Goal: Task Accomplishment & Management: Use online tool/utility

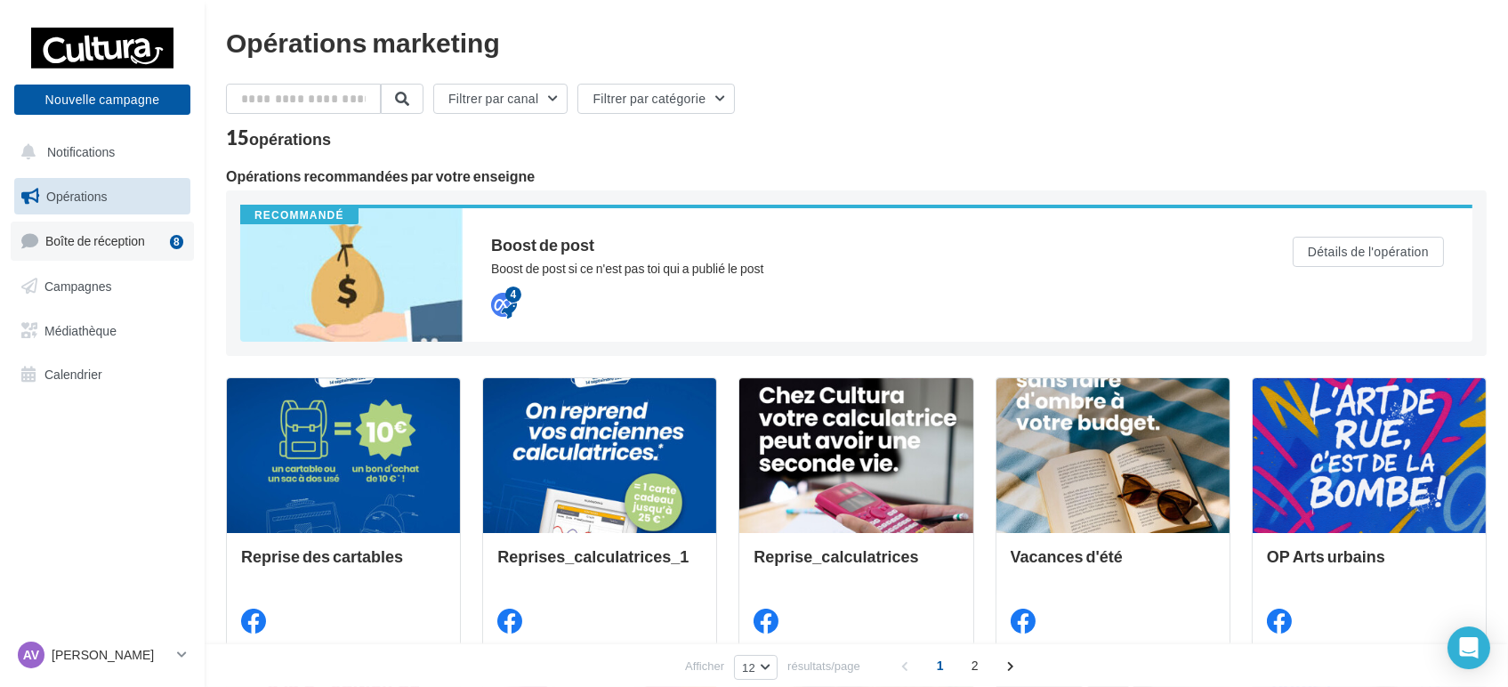
click at [51, 247] on span "Boîte de réception" at bounding box center [95, 240] width 100 height 15
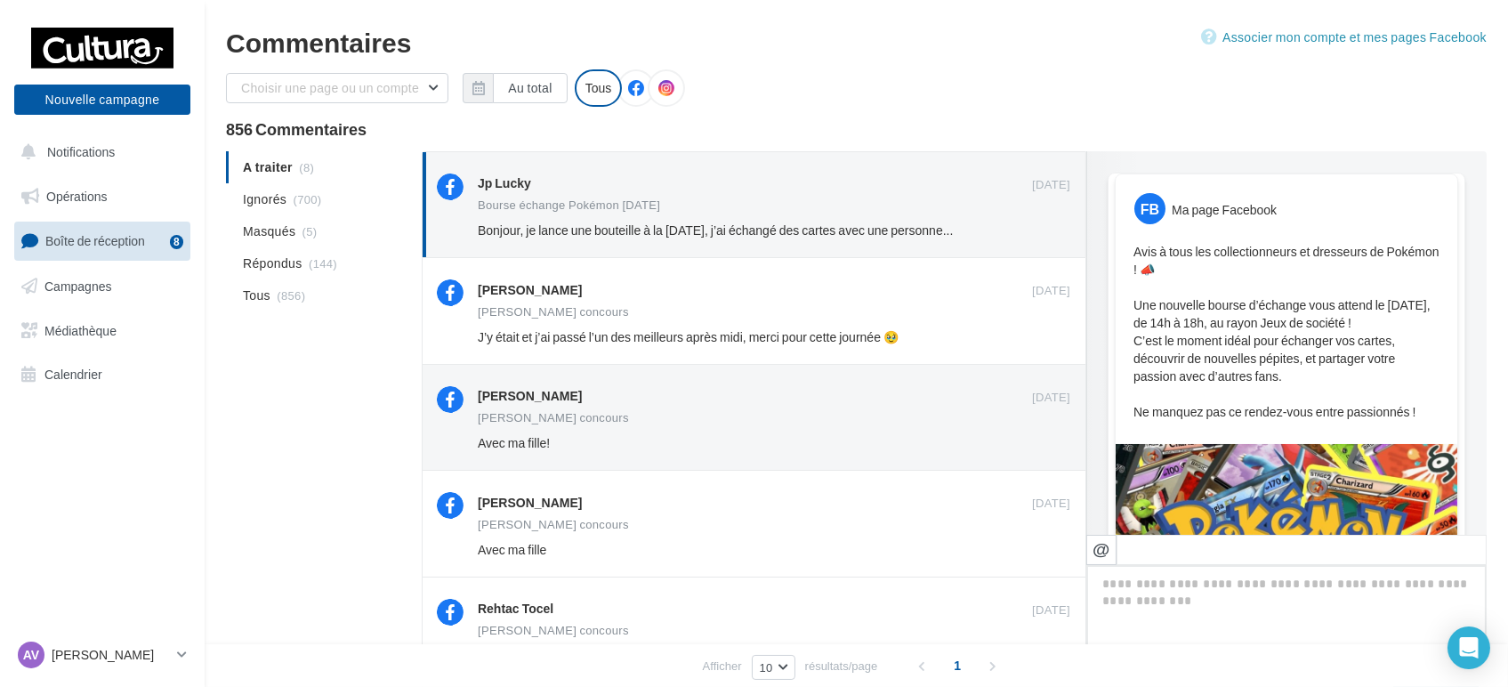
scroll to position [601, 0]
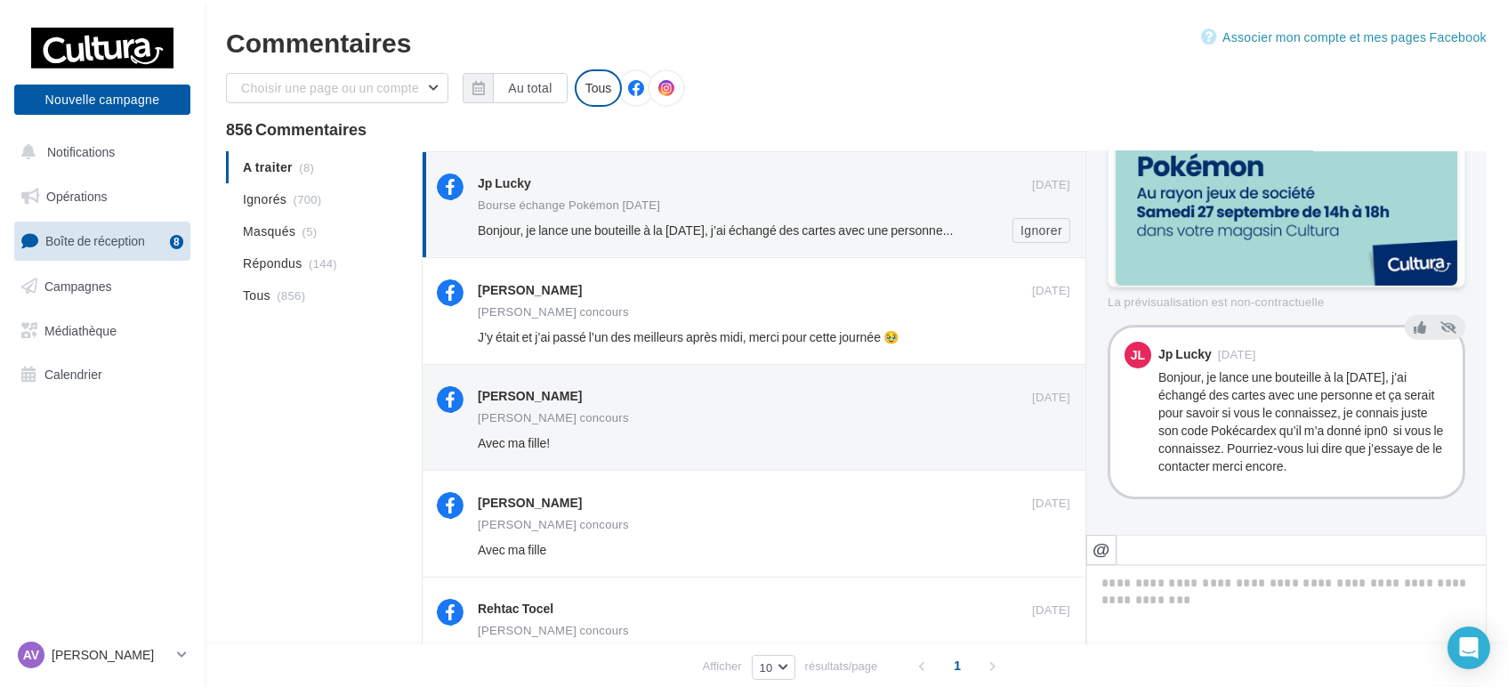
click at [788, 206] on div "Bourse échange Pokémon septembre 2025" at bounding box center [774, 206] width 593 height 15
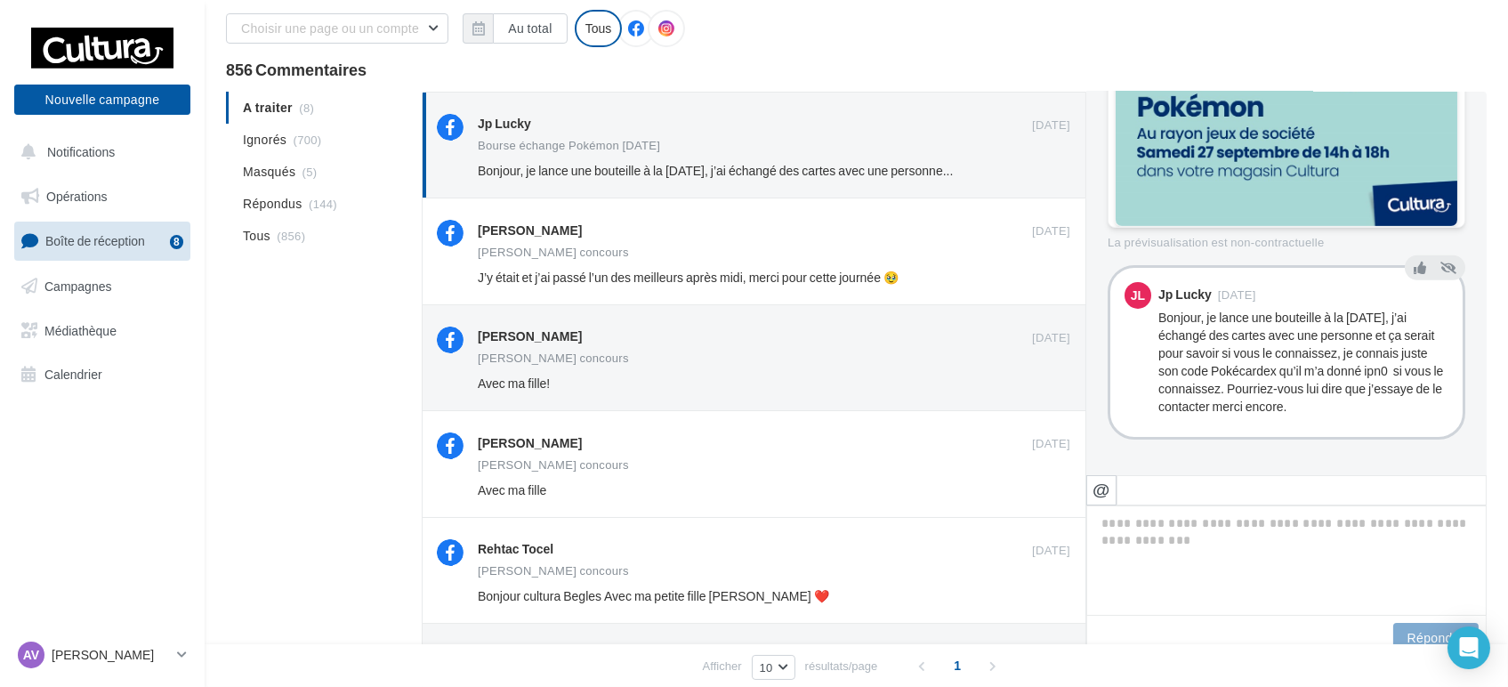
scroll to position [0, 0]
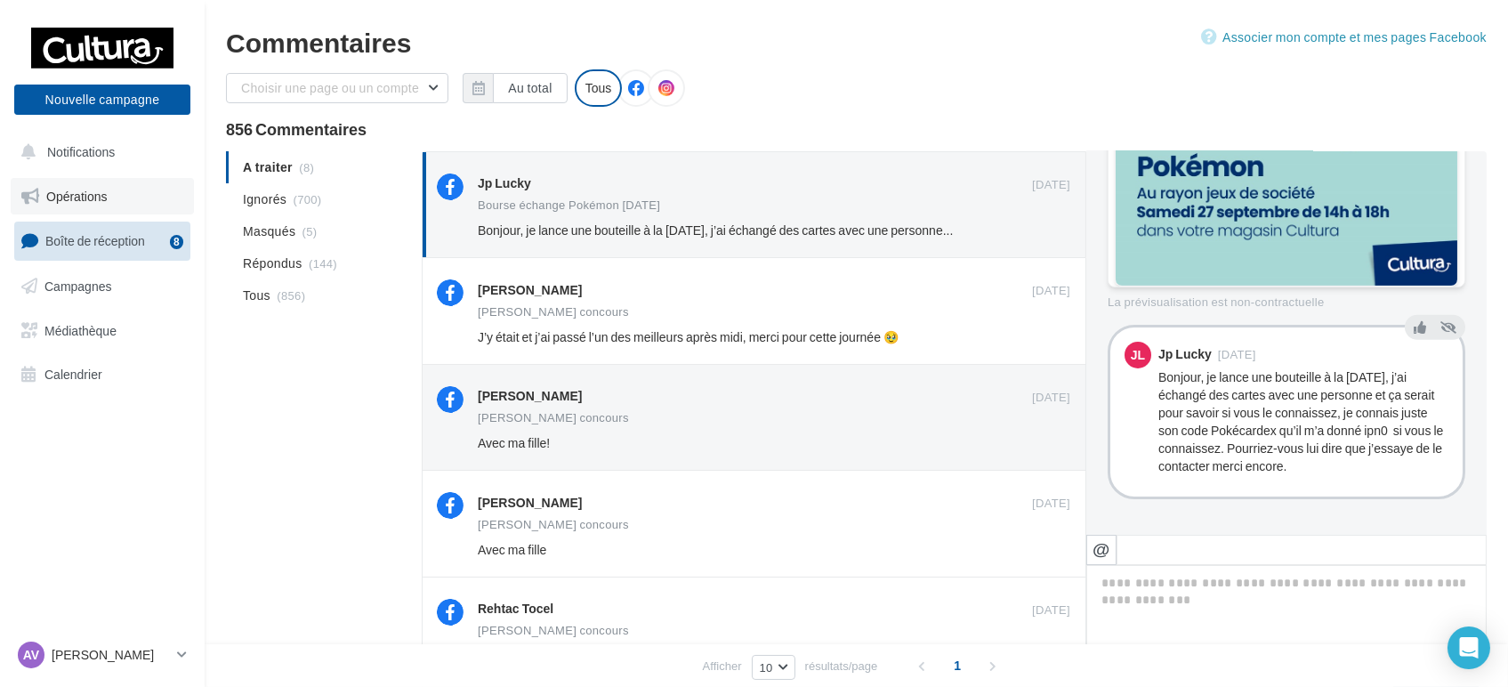
click at [109, 205] on link "Opérations" at bounding box center [102, 196] width 183 height 37
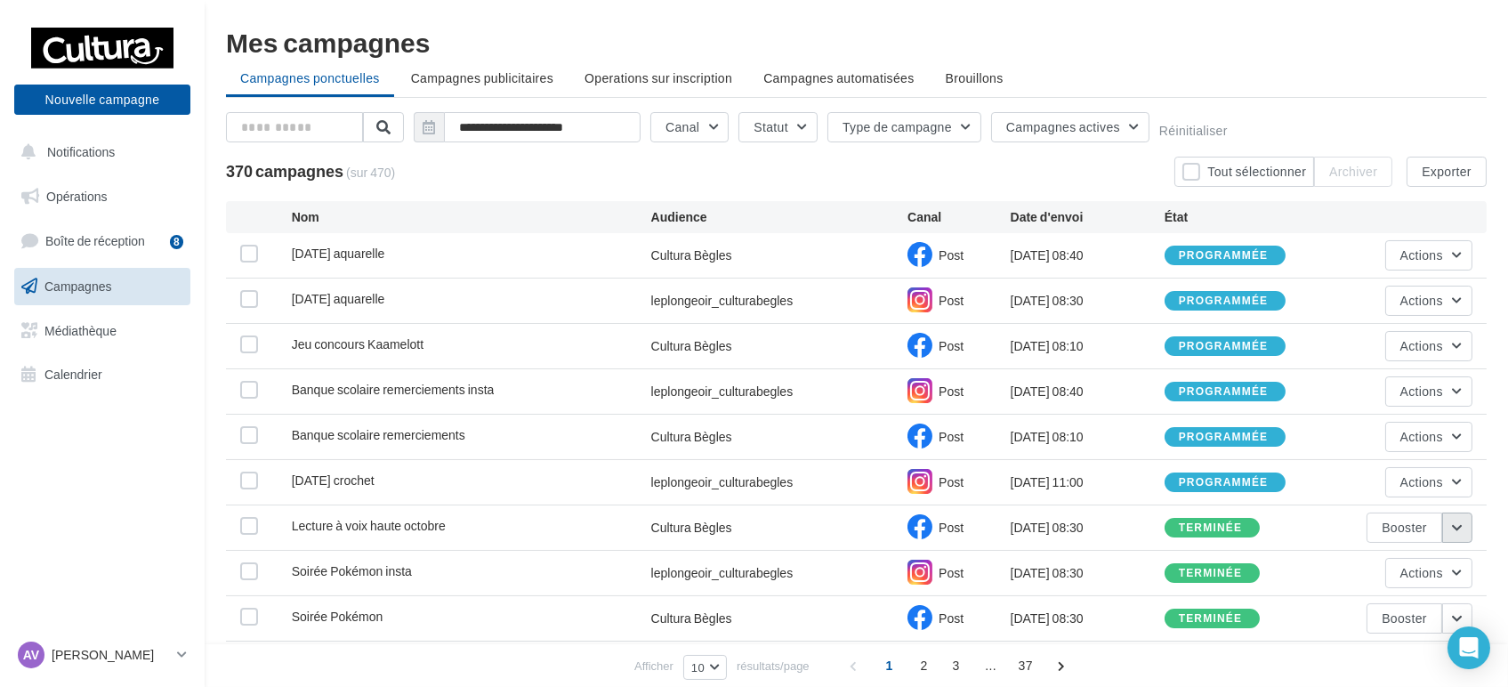
click at [1455, 528] on button "button" at bounding box center [1457, 527] width 30 height 30
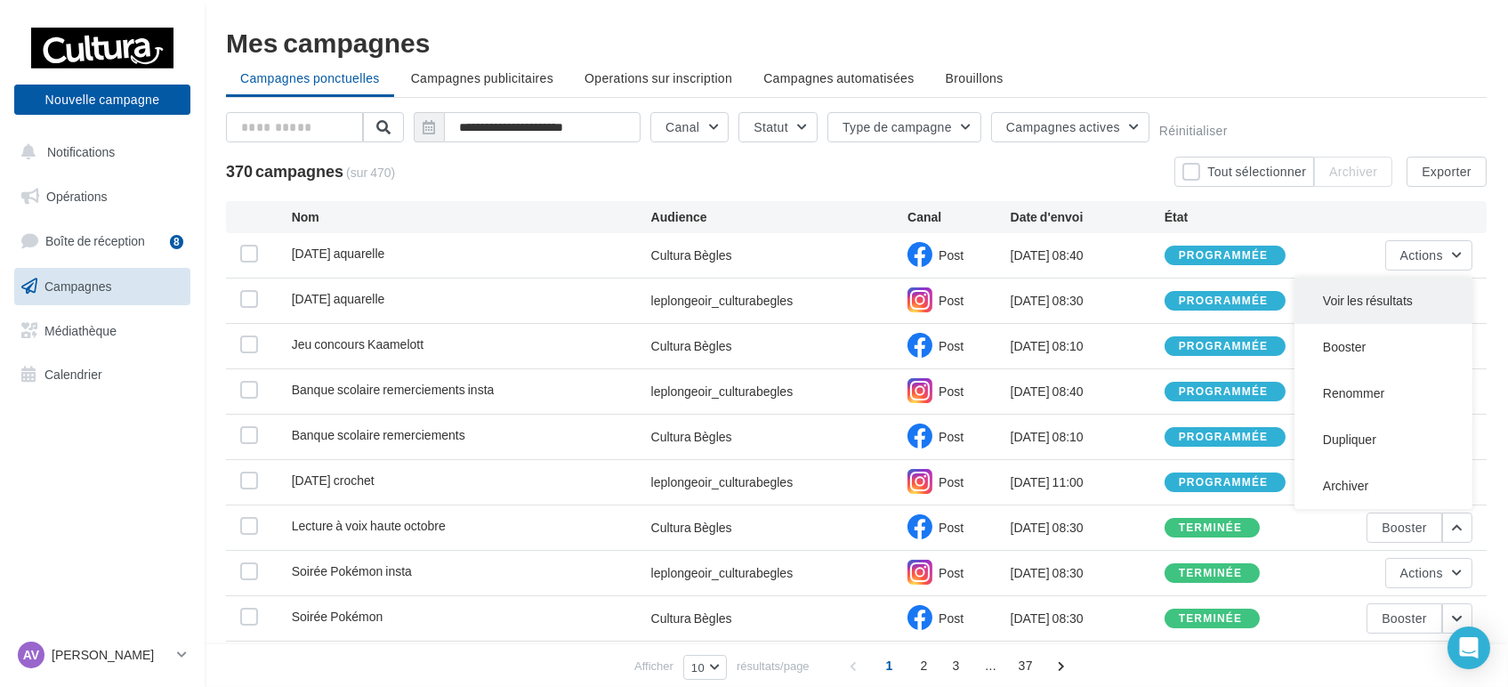
click at [1333, 302] on button "Voir les résultats" at bounding box center [1383, 301] width 178 height 46
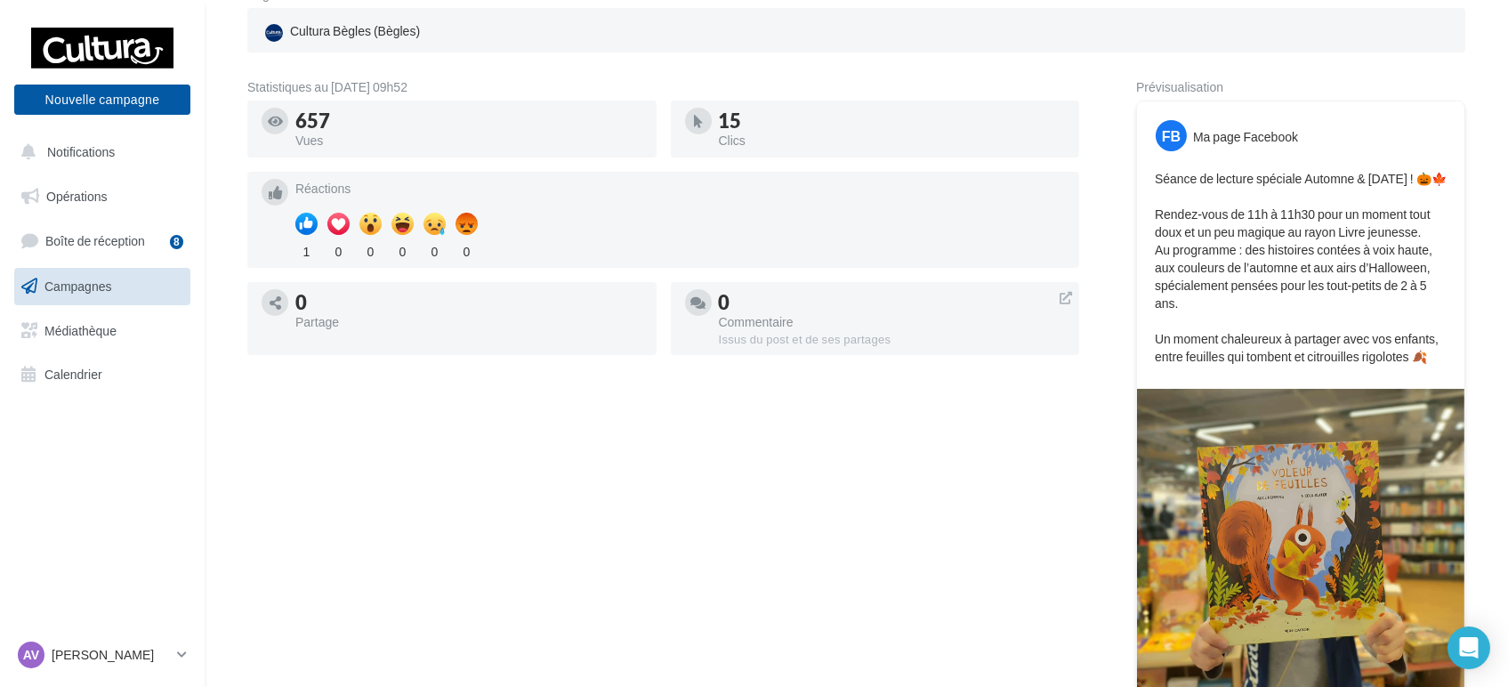
scroll to position [253, 0]
click at [1337, 246] on p "Séance de lecture spéciale Automne & Halloween ! 🎃🍁 Rendez-vous de 11h à 11h30 …" at bounding box center [1301, 269] width 292 height 196
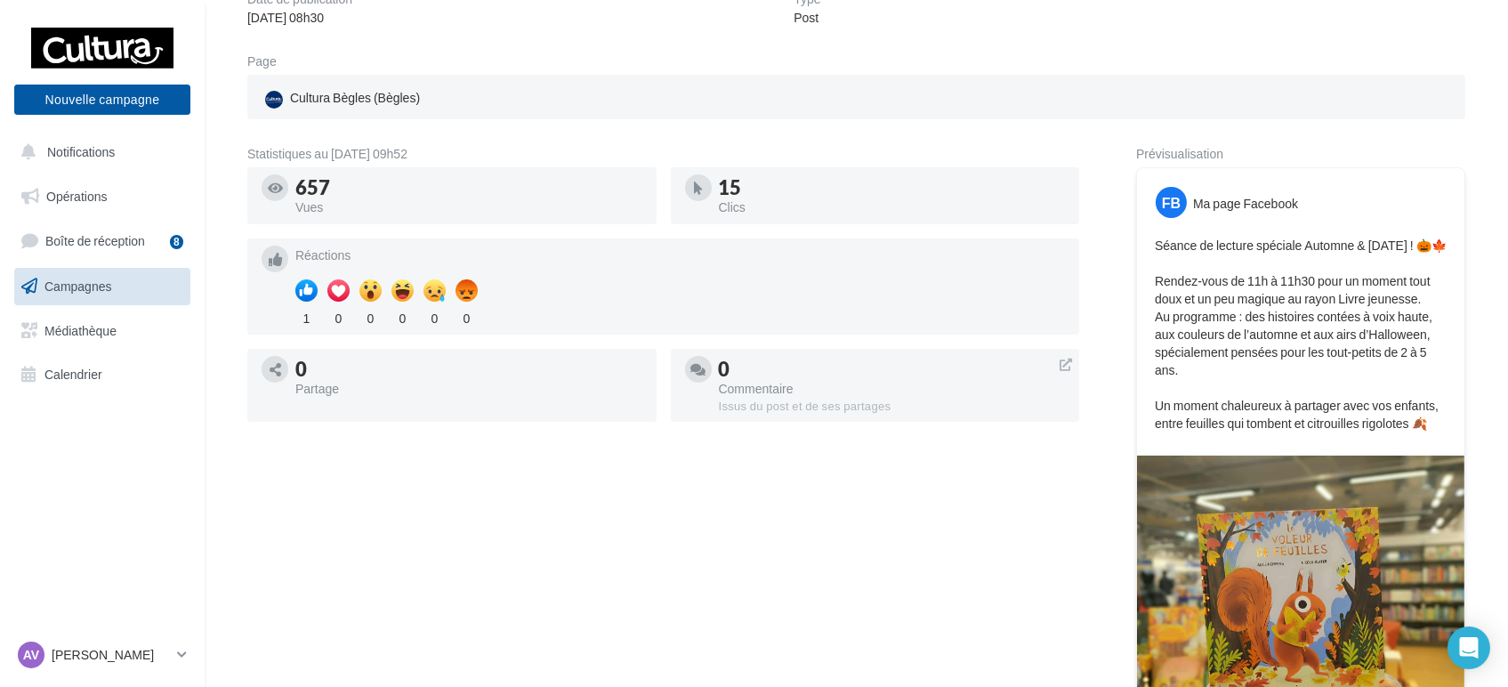
scroll to position [0, 0]
